Goal: Task Accomplishment & Management: Complete application form

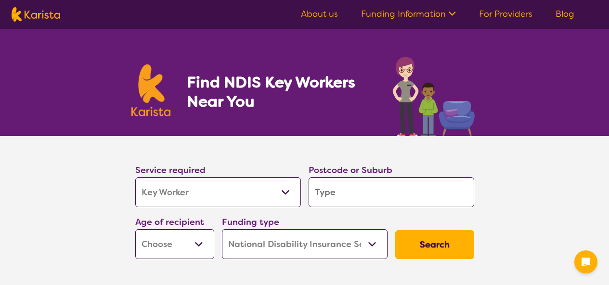
select select "Key Worker"
select select "NDIS"
select select "Key Worker"
select select "NDIS"
type input "l"
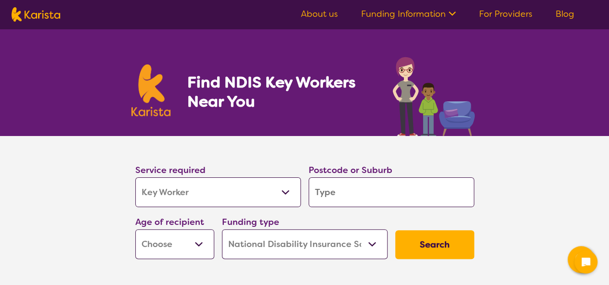
type input "l"
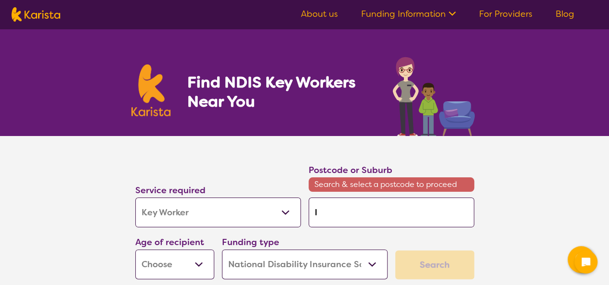
type input "le"
type input "lem"
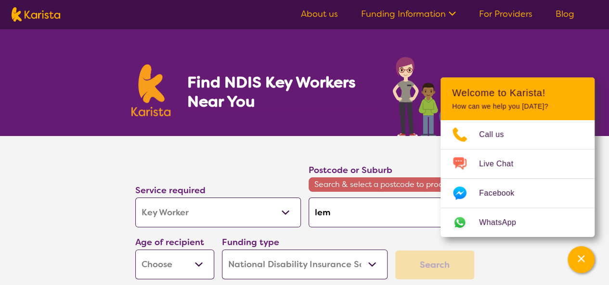
type input "lemo"
type input "lemon"
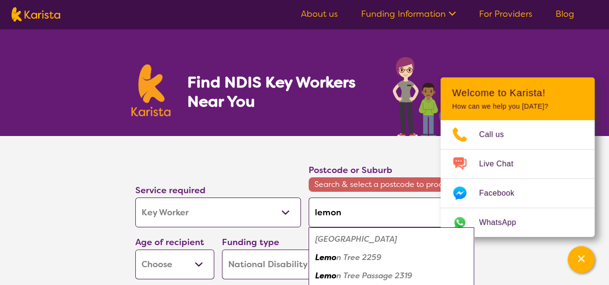
type input "lemon"
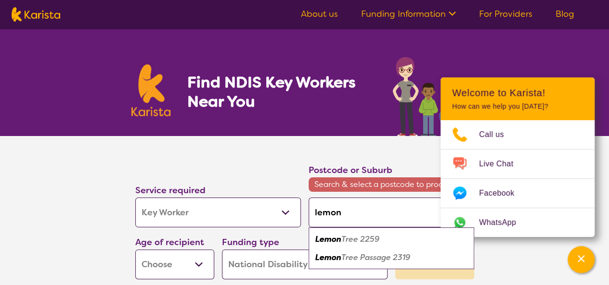
click at [345, 255] on em "Tree Passage 2319" at bounding box center [375, 258] width 69 height 10
type input "2319"
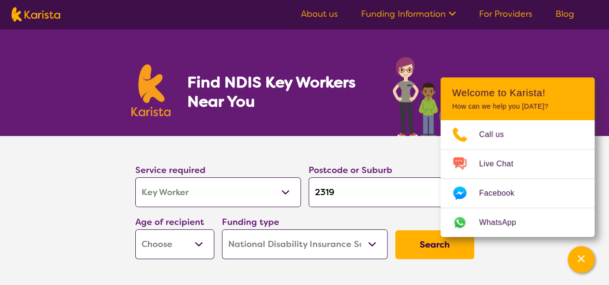
click at [187, 244] on select "Early Childhood - 0 to 9 Child - 10 to 11 Adolescent - 12 to 17 Adult - 18 to 6…" at bounding box center [174, 245] width 79 height 30
select select "EC"
click at [135, 230] on select "Early Childhood - 0 to 9 Child - 10 to 11 Adolescent - 12 to 17 Adult - 18 to 6…" at bounding box center [174, 245] width 79 height 30
select select "EC"
click at [421, 243] on button "Search" at bounding box center [434, 244] width 79 height 29
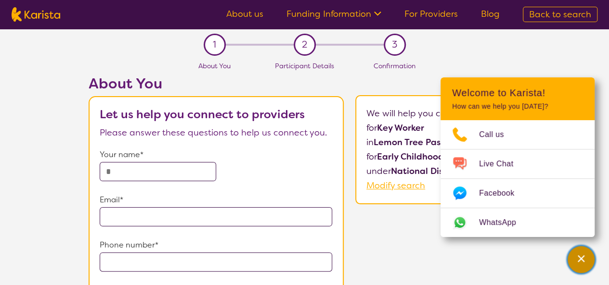
click at [576, 260] on icon "Channel Menu" at bounding box center [581, 259] width 10 height 10
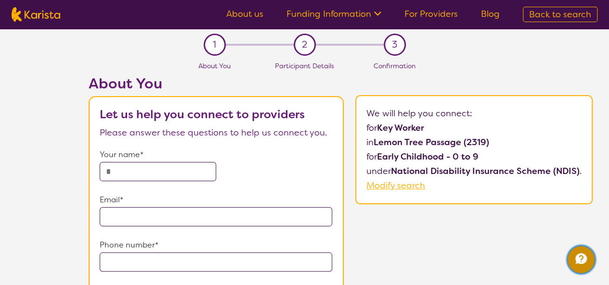
select select "Key Worker"
select select "EC"
select select "NDIS"
select select "Key Worker"
select select "EC"
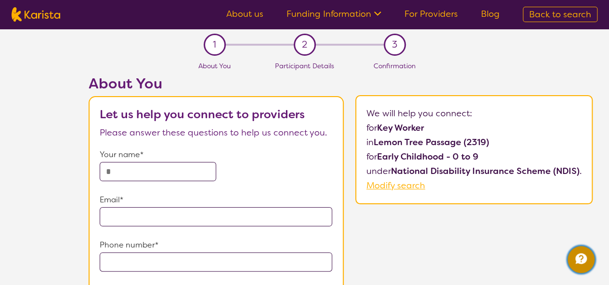
select select "NDIS"
